Goal: Task Accomplishment & Management: Complete application form

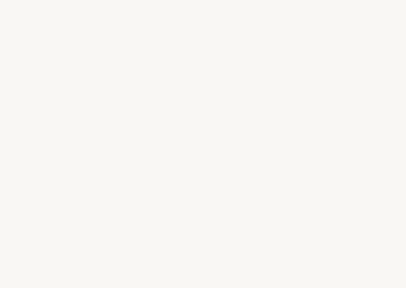
select select "US"
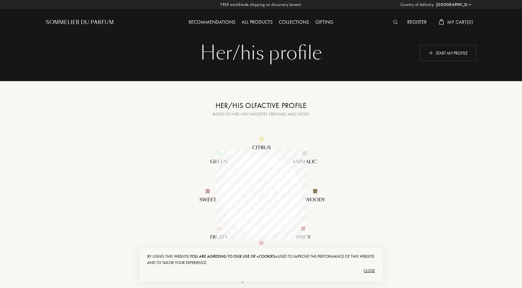
scroll to position [92, 92]
click at [406, 51] on div "Start my profile" at bounding box center [448, 53] width 56 height 16
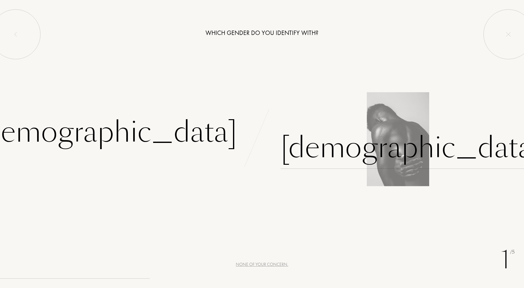
click at [290, 153] on div "Male" at bounding box center [411, 148] width 261 height 42
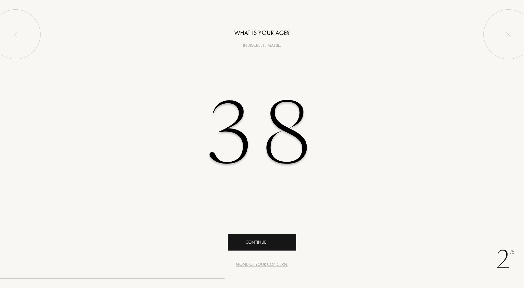
type input "38"
click at [262, 243] on div "Continue" at bounding box center [262, 242] width 69 height 17
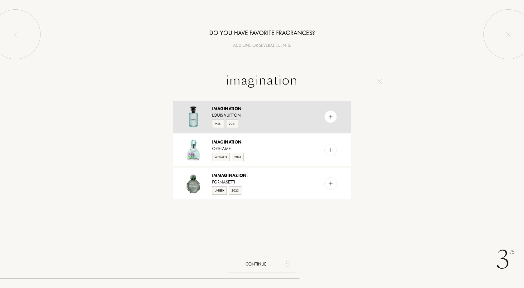
type input "imagination"
click at [258, 104] on div "Imagination Louis Vuitton Men 2021" at bounding box center [262, 117] width 178 height 32
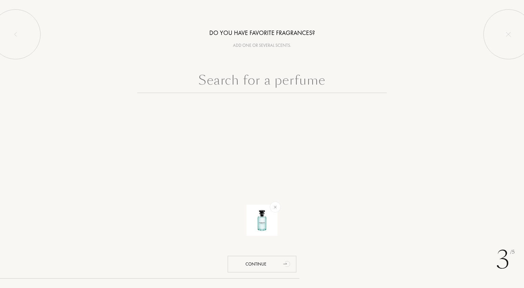
click at [234, 86] on input "text" at bounding box center [262, 82] width 250 height 22
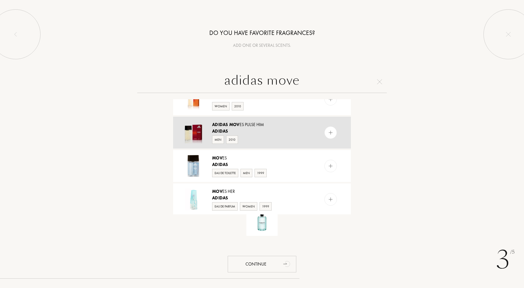
scroll to position [52, 0]
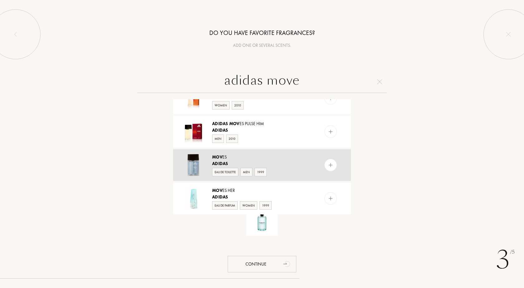
type input "adidas move"
click at [258, 154] on div "Mov es" at bounding box center [261, 157] width 99 height 7
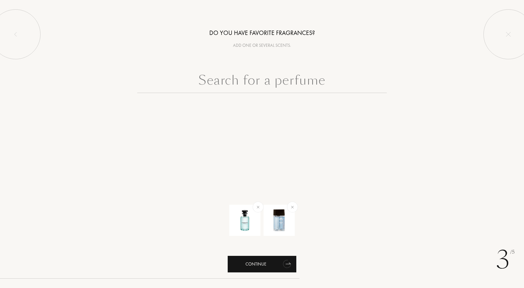
click at [271, 266] on div "Continue" at bounding box center [262, 264] width 69 height 17
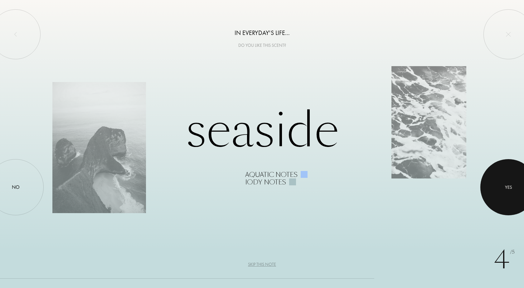
click at [497, 192] on div at bounding box center [509, 187] width 56 height 56
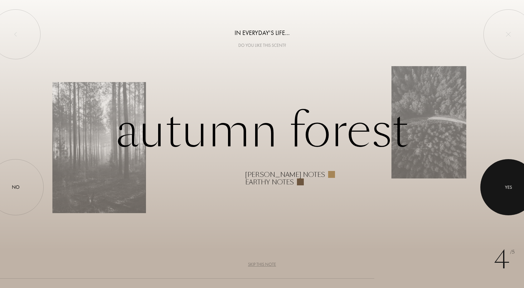
click at [500, 192] on div at bounding box center [509, 187] width 56 height 56
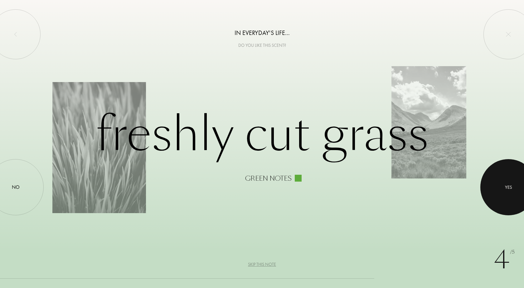
click at [513, 192] on div at bounding box center [509, 187] width 56 height 56
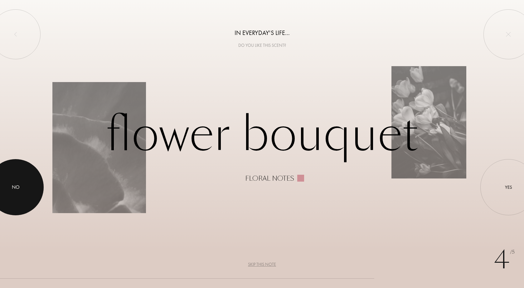
click at [15, 185] on div "No" at bounding box center [16, 186] width 8 height 7
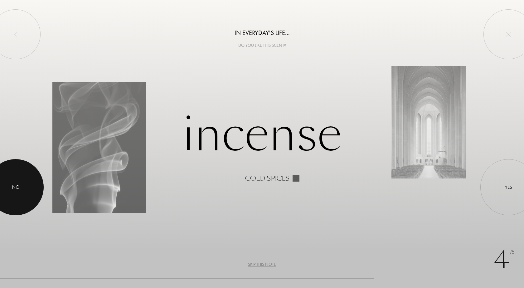
click at [29, 182] on div at bounding box center [16, 187] width 56 height 56
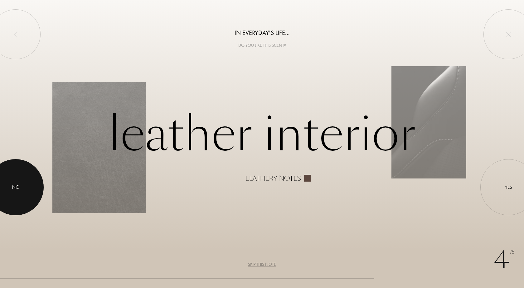
click at [19, 191] on div at bounding box center [16, 187] width 56 height 56
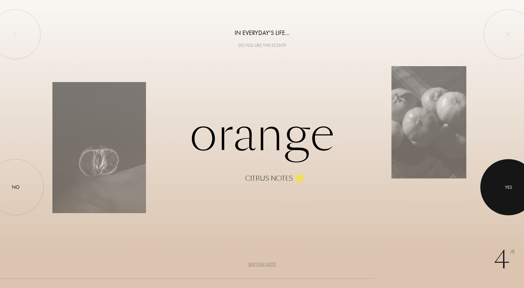
click at [493, 170] on div "Yes" at bounding box center [509, 187] width 56 height 56
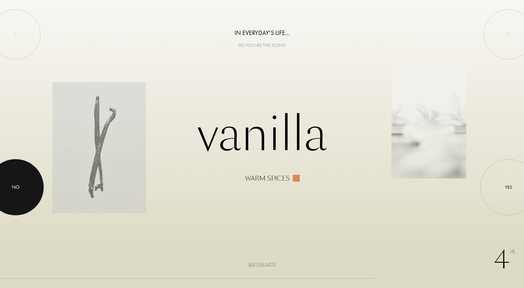
click at [34, 183] on div "No" at bounding box center [16, 187] width 56 height 56
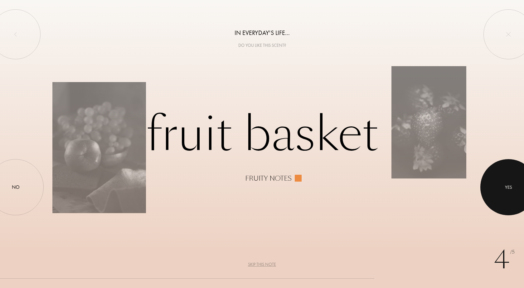
click at [491, 180] on div at bounding box center [509, 187] width 56 height 56
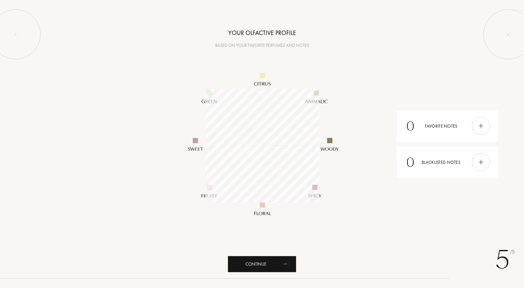
scroll to position [114, 114]
click at [483, 165] on img at bounding box center [481, 162] width 7 height 7
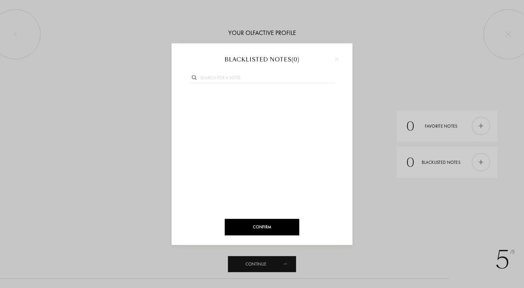
drag, startPoint x: 335, startPoint y: 59, endPoint x: 364, endPoint y: 61, distance: 28.2
click at [335, 59] on img at bounding box center [337, 59] width 4 height 4
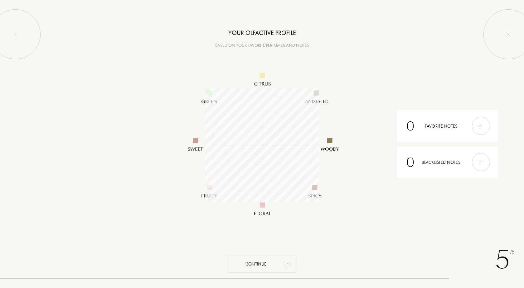
click at [267, 262] on div "Continue" at bounding box center [262, 264] width 69 height 17
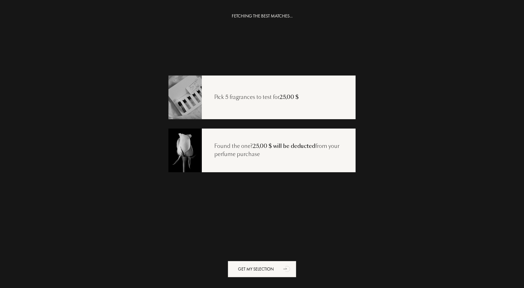
click at [297, 114] on div "Pick 5 fragrances to test for 25,00 $" at bounding box center [261, 98] width 187 height 44
click at [292, 107] on div "Pick 5 fragrances to test for 25,00 $" at bounding box center [261, 98] width 187 height 44
click at [278, 278] on div "FETCHING THE BEST MATCHES... Pick 5 fragrances to test for 25,00 $ Found the on…" at bounding box center [262, 156] width 524 height 288
click at [277, 270] on div "Get my selection" at bounding box center [262, 269] width 69 height 17
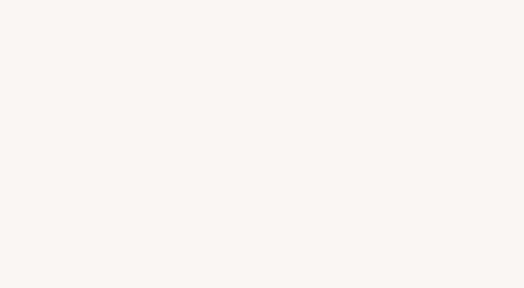
select select "US"
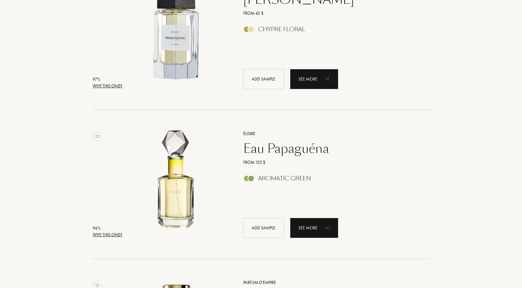
scroll to position [312, 0]
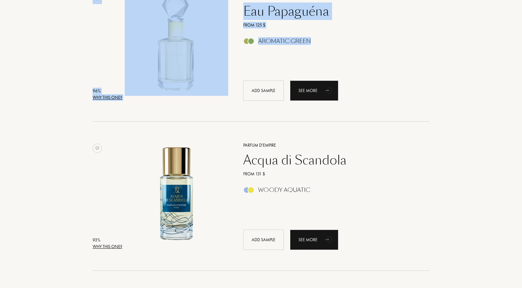
scroll to position [449, 0]
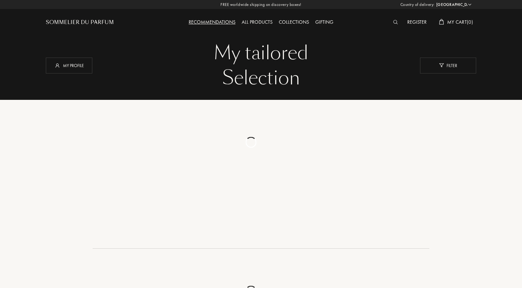
select select "US"
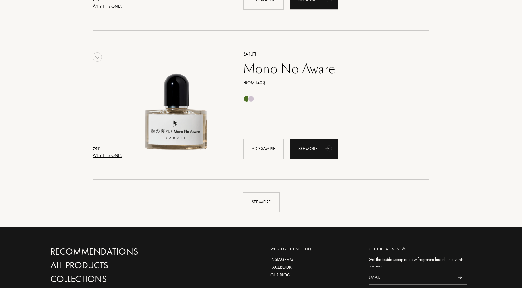
scroll to position [1435, 0]
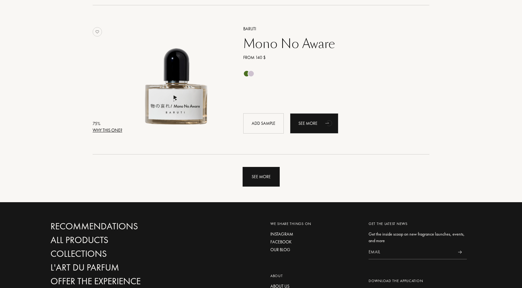
click at [276, 176] on div "See more" at bounding box center [261, 177] width 37 height 20
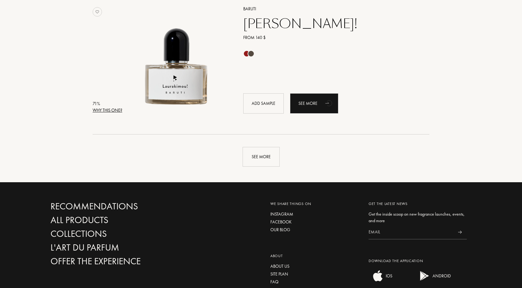
scroll to position [2938, 0]
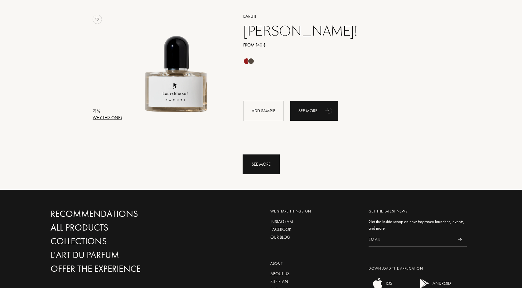
click at [249, 159] on div "See more" at bounding box center [261, 164] width 37 height 20
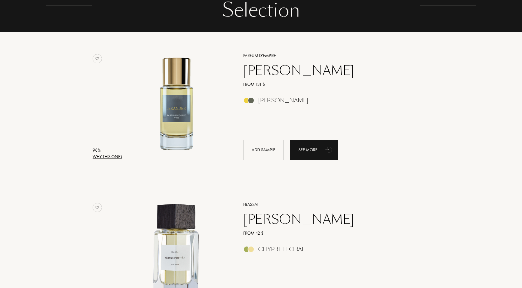
scroll to position [0, 0]
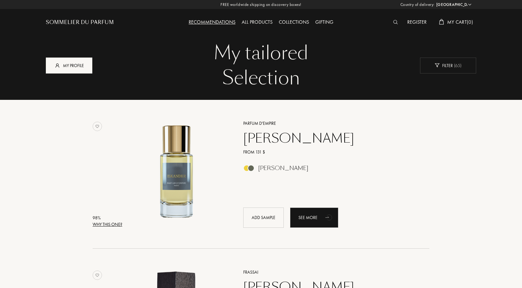
click at [63, 61] on div "My profile" at bounding box center [69, 65] width 46 height 16
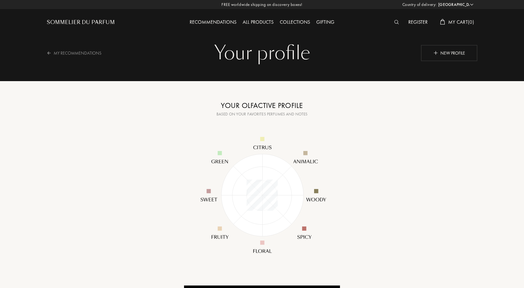
select select "US"
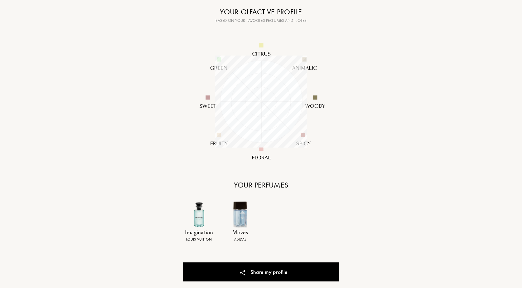
scroll to position [62, 0]
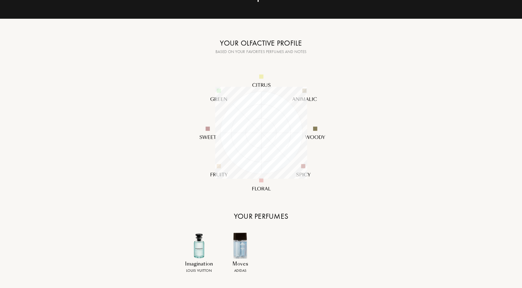
click at [37, 69] on div "Your profile Your profile New profile My Recommendations Copied ! Your olfactiv…" at bounding box center [261, 146] width 449 height 417
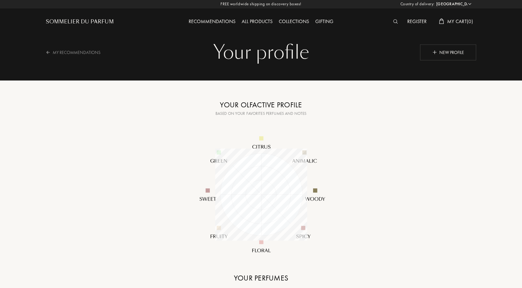
scroll to position [0, 0]
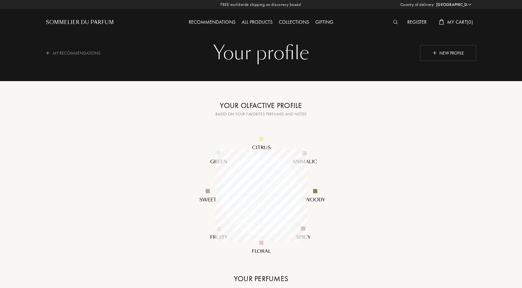
click at [99, 22] on div "Sommelier du Parfum" at bounding box center [80, 22] width 68 height 7
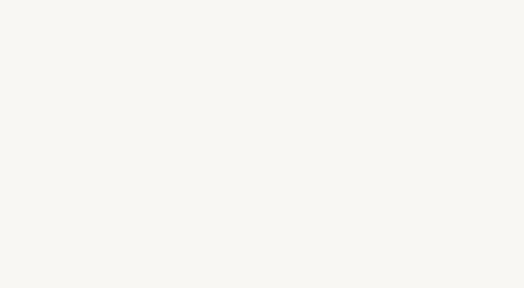
select select "US"
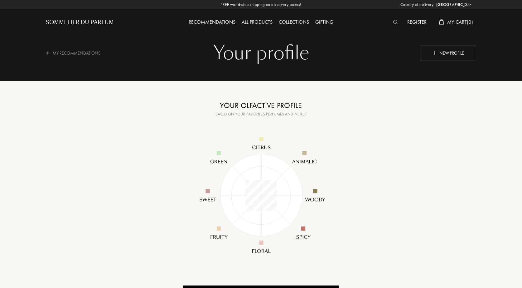
select select "US"
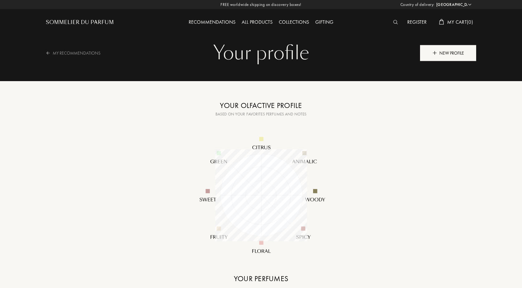
click at [433, 55] on img at bounding box center [435, 53] width 4 height 4
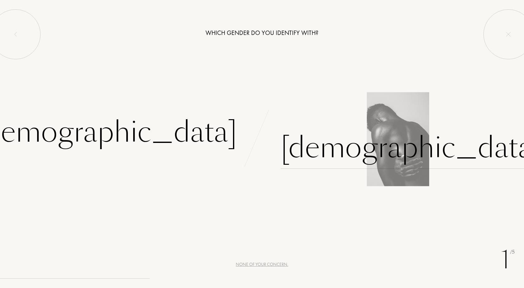
click at [310, 145] on div "Male" at bounding box center [411, 148] width 261 height 42
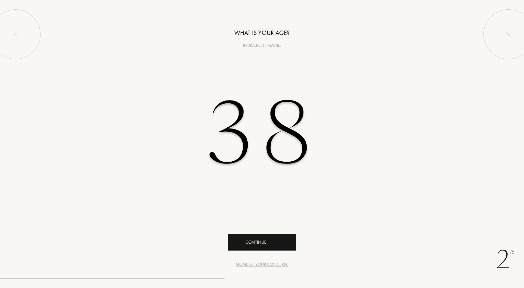
type input "38"
click at [294, 242] on div "Continue" at bounding box center [262, 242] width 69 height 17
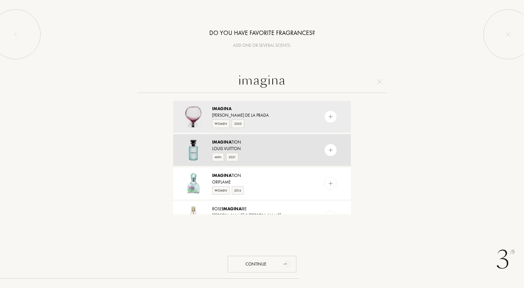
type input "imagina"
click at [259, 148] on div "Louis Vuitton" at bounding box center [261, 148] width 99 height 7
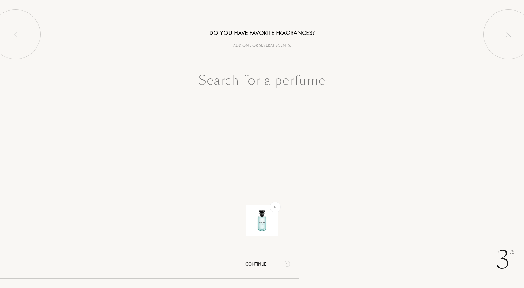
click at [258, 78] on input "text" at bounding box center [262, 82] width 250 height 22
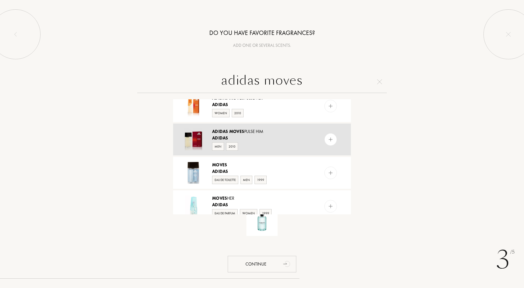
scroll to position [52, 0]
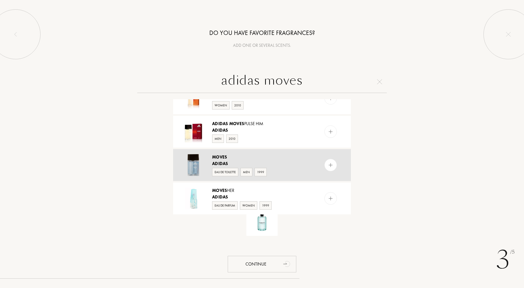
type input "adidas moves"
click at [254, 158] on div "Moves" at bounding box center [261, 157] width 99 height 7
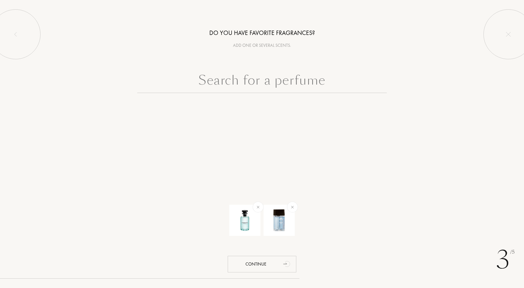
click at [255, 85] on input "text" at bounding box center [262, 82] width 250 height 22
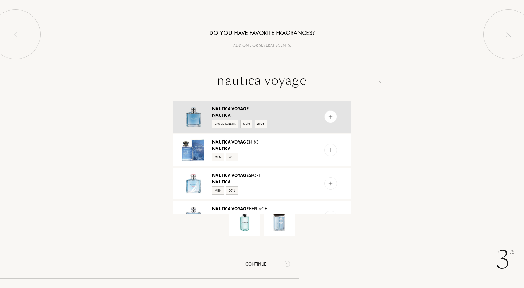
type input "nautica voyage"
click at [249, 108] on span "Voyage" at bounding box center [240, 109] width 17 height 6
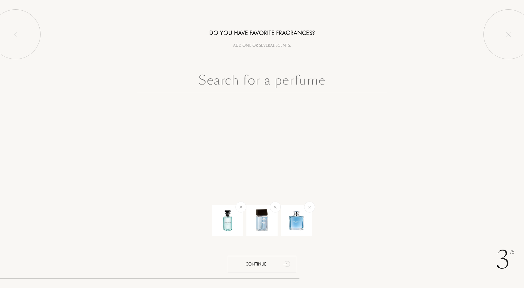
click at [293, 81] on input "text" at bounding box center [262, 82] width 250 height 22
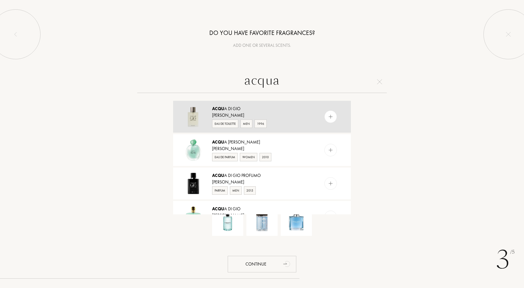
type input "acqua"
click at [280, 110] on div "Acqu a di Gio" at bounding box center [261, 108] width 99 height 7
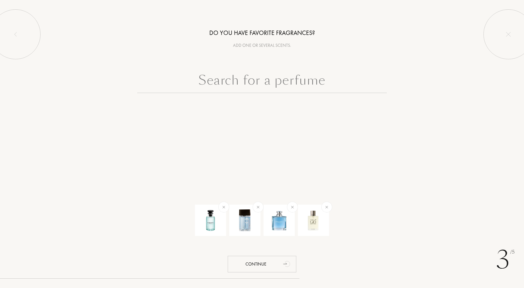
click at [261, 85] on input "text" at bounding box center [262, 82] width 250 height 22
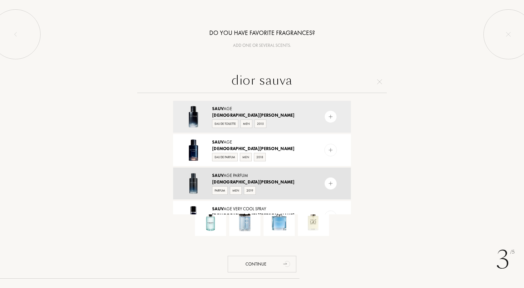
type input "dior sauva"
click at [247, 177] on div "Sauv age Parfum" at bounding box center [261, 175] width 99 height 7
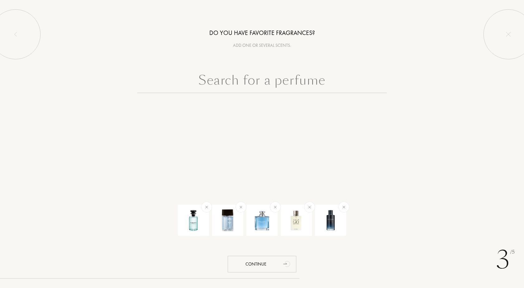
click at [267, 85] on input "text" at bounding box center [262, 82] width 250 height 22
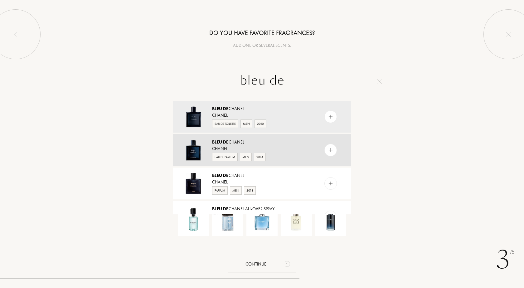
type input "bleu de"
click at [261, 145] on div "Chanel" at bounding box center [261, 148] width 99 height 7
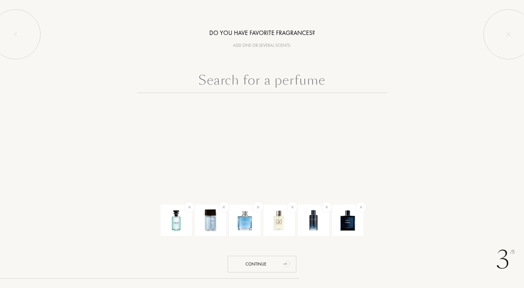
click at [232, 89] on input "text" at bounding box center [262, 82] width 250 height 22
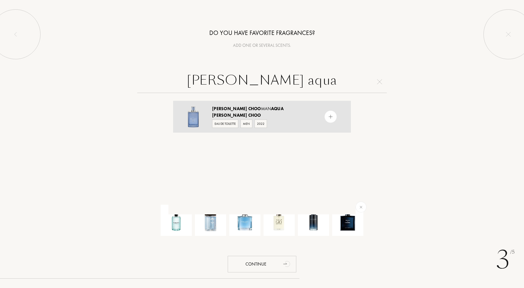
type input "jimmy choo aqua"
click at [299, 116] on div "Jimmy Choo" at bounding box center [261, 115] width 99 height 7
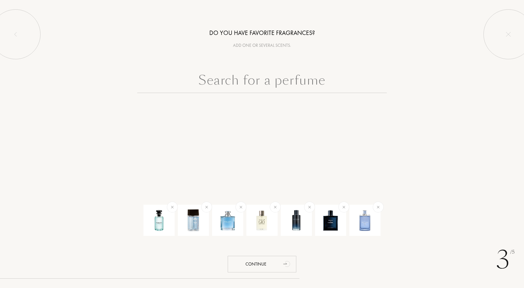
click at [268, 87] on input "text" at bounding box center [262, 82] width 250 height 22
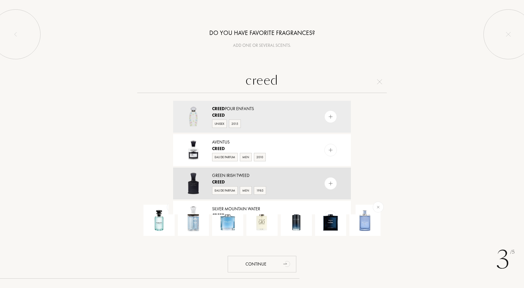
type input "creed"
click at [282, 179] on div "Creed" at bounding box center [261, 182] width 99 height 7
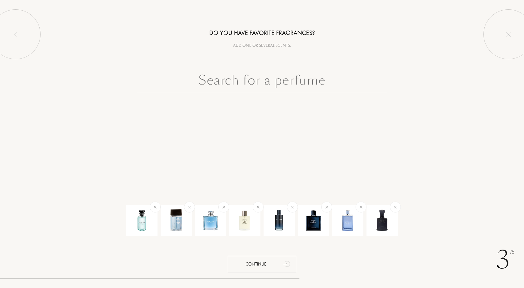
click at [279, 82] on input "text" at bounding box center [262, 82] width 250 height 22
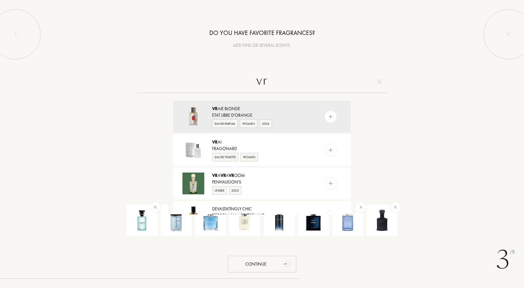
type input "v"
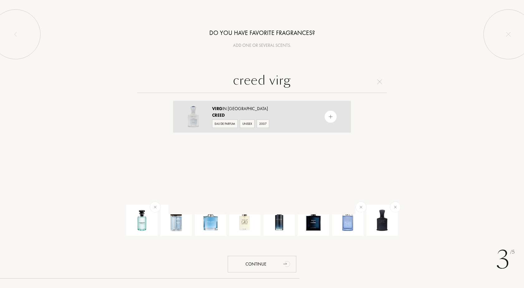
type input "creed virg"
click at [288, 111] on div "Virg in Island Water" at bounding box center [261, 108] width 99 height 7
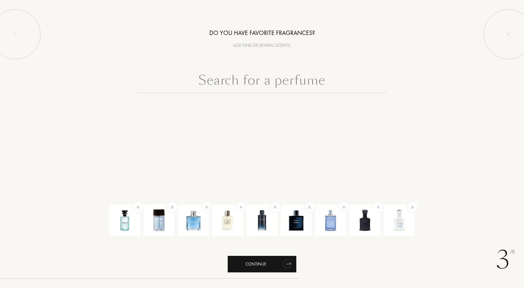
click at [280, 266] on div "Continue" at bounding box center [262, 264] width 69 height 17
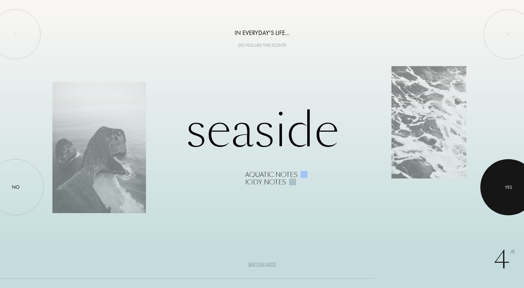
click at [501, 183] on div at bounding box center [509, 187] width 56 height 56
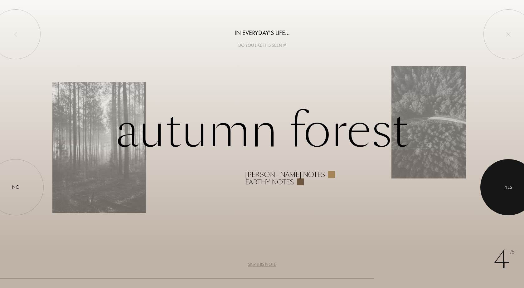
click at [492, 196] on div "Yes" at bounding box center [509, 187] width 56 height 56
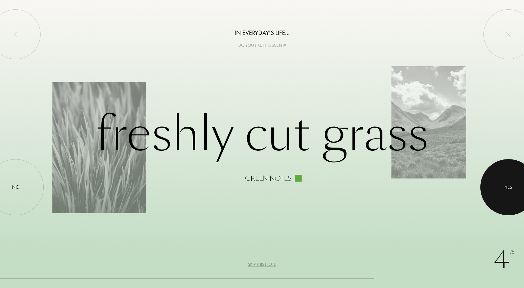
click at [488, 184] on div "Yes" at bounding box center [509, 187] width 56 height 56
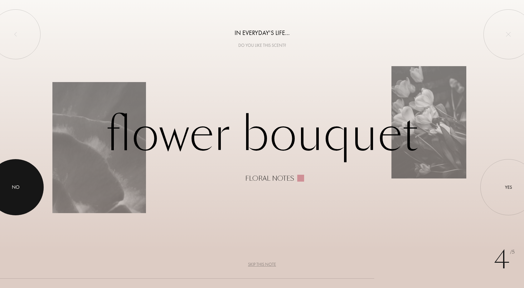
click at [36, 181] on div at bounding box center [16, 187] width 56 height 56
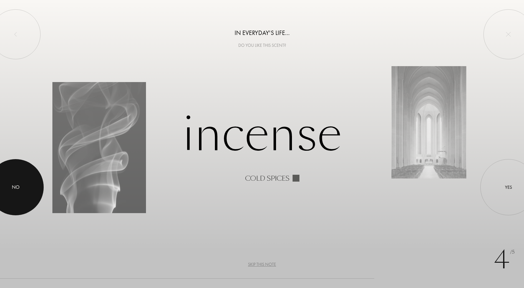
click at [11, 187] on div at bounding box center [16, 187] width 56 height 56
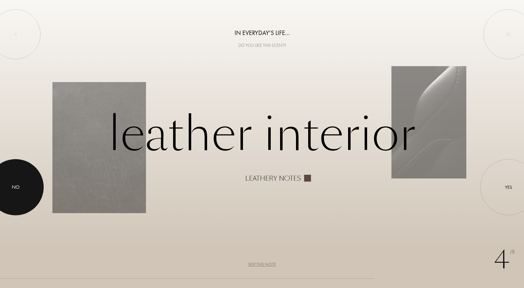
click at [20, 188] on div at bounding box center [16, 187] width 56 height 56
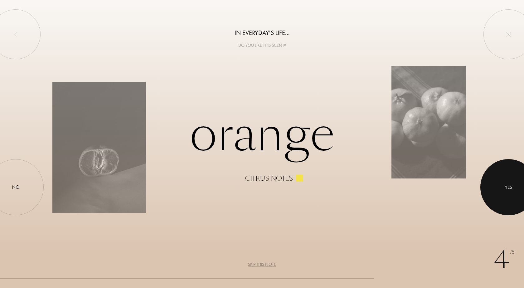
click at [493, 182] on div at bounding box center [509, 187] width 56 height 56
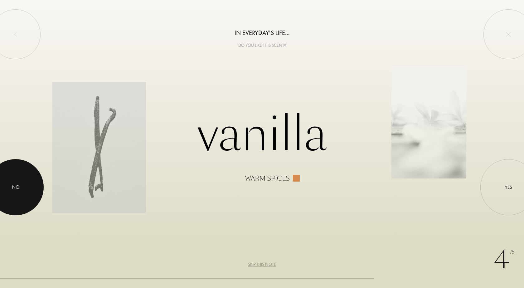
click at [10, 192] on div at bounding box center [16, 187] width 56 height 56
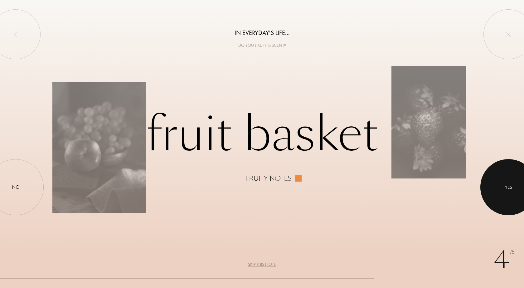
click at [486, 180] on div "Yes" at bounding box center [509, 187] width 56 height 56
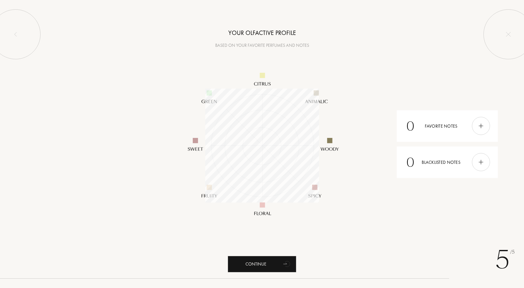
scroll to position [114, 114]
click at [83, 116] on div at bounding box center [262, 145] width 524 height 193
